Goal: Transaction & Acquisition: Book appointment/travel/reservation

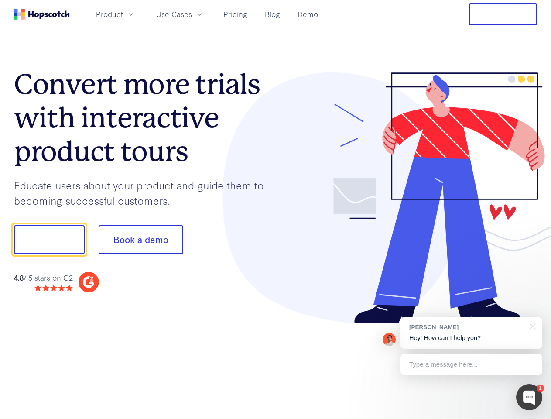
click at [276, 209] on div at bounding box center [407, 197] width 262 height 251
click at [123, 14] on span "Product" at bounding box center [109, 14] width 27 height 11
click at [192, 14] on span "Use Cases" at bounding box center [174, 14] width 36 height 11
click at [503, 14] on button "Free Trial" at bounding box center [503, 14] width 68 height 22
click at [49, 239] on button "Show me!" at bounding box center [49, 239] width 71 height 29
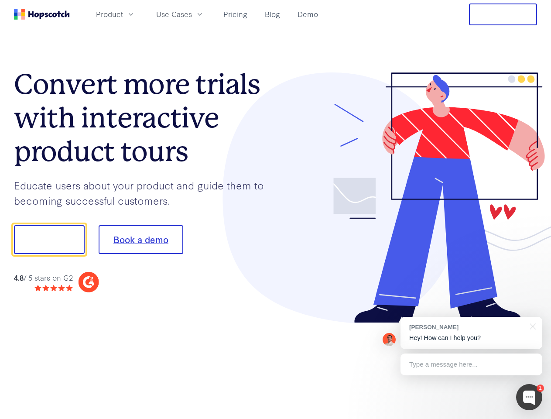
click at [140, 239] on button "Book a demo" at bounding box center [141, 239] width 85 height 29
click at [529, 397] on div at bounding box center [529, 397] width 26 height 26
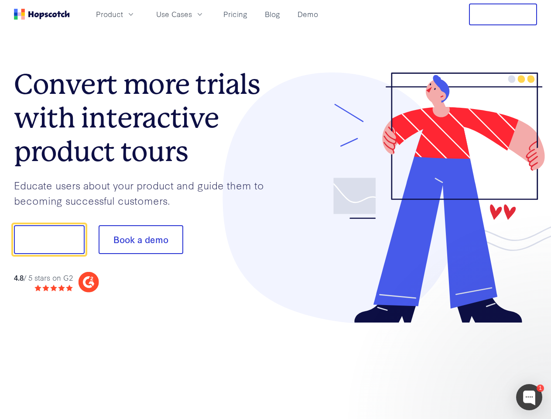
click at [471, 333] on div at bounding box center [461, 238] width 164 height 291
click at [531, 325] on div at bounding box center [461, 297] width 164 height 174
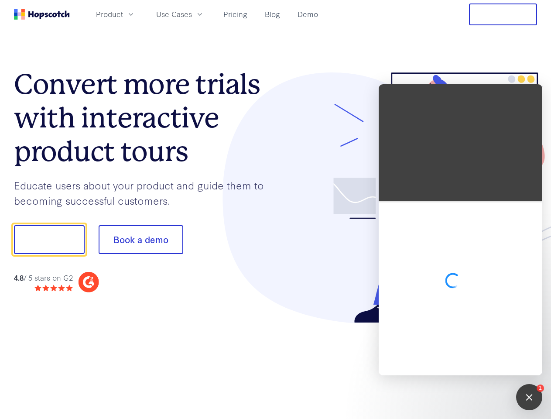
click at [471, 364] on div at bounding box center [461, 288] width 164 height 174
